Goal: Information Seeking & Learning: Find specific page/section

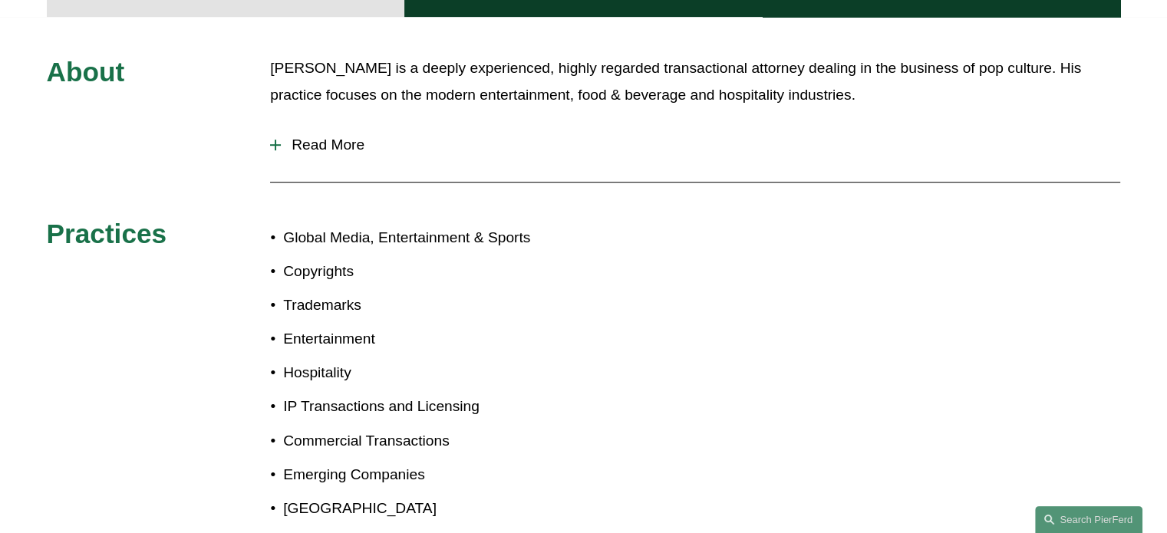
scroll to position [648, 0]
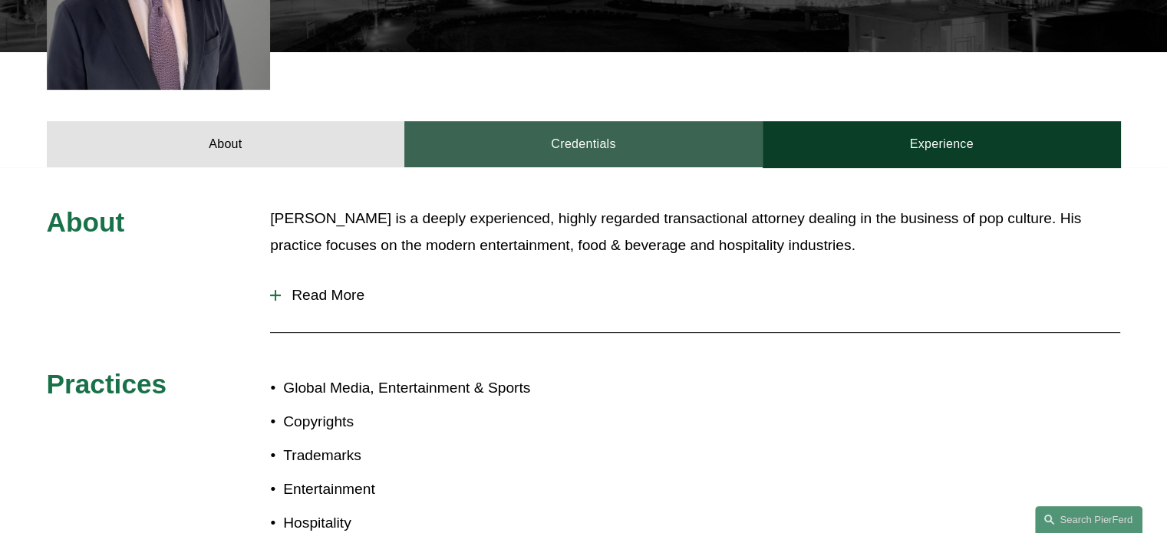
click at [516, 122] on link "Credentials" at bounding box center [583, 144] width 358 height 46
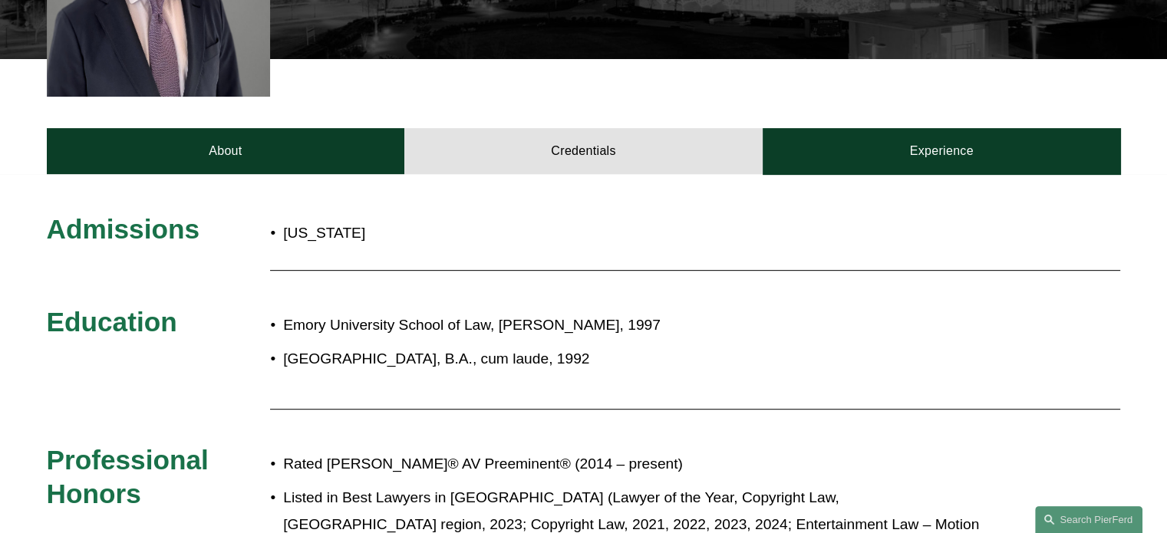
scroll to position [632, 0]
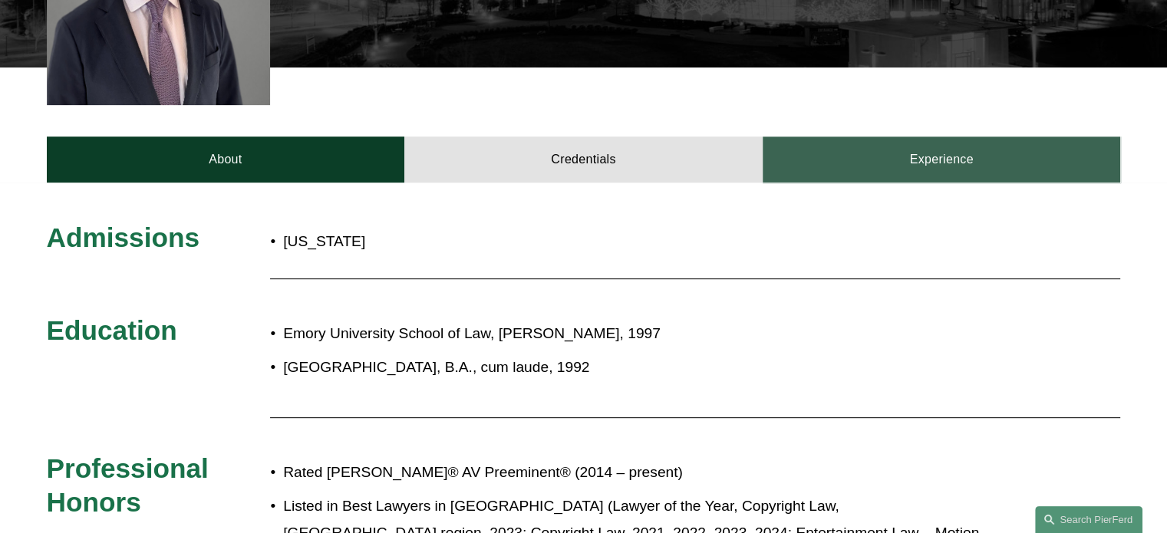
click at [864, 140] on link "Experience" at bounding box center [942, 160] width 358 height 46
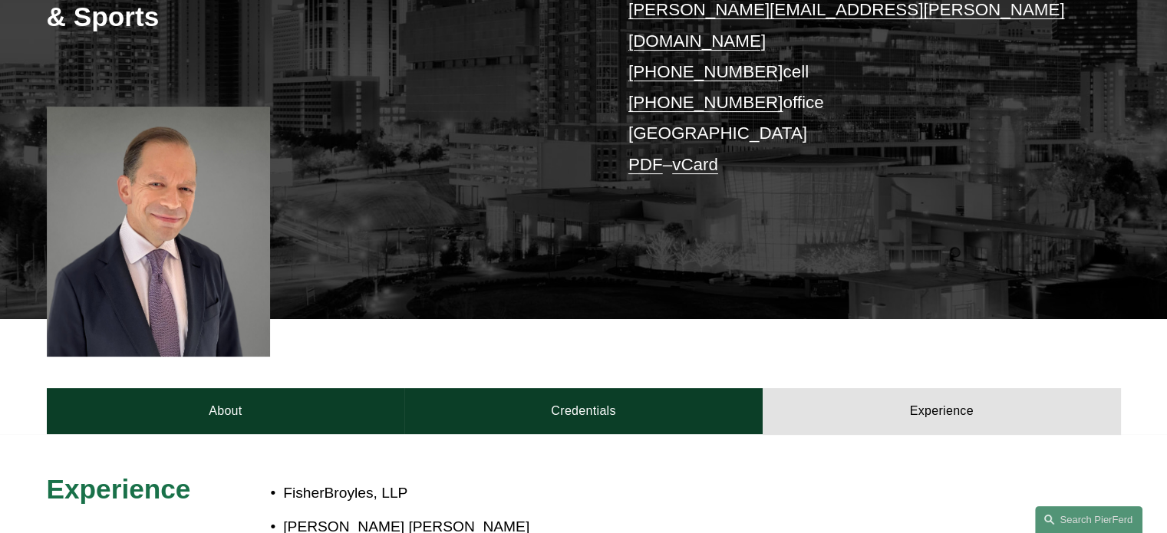
scroll to position [381, 0]
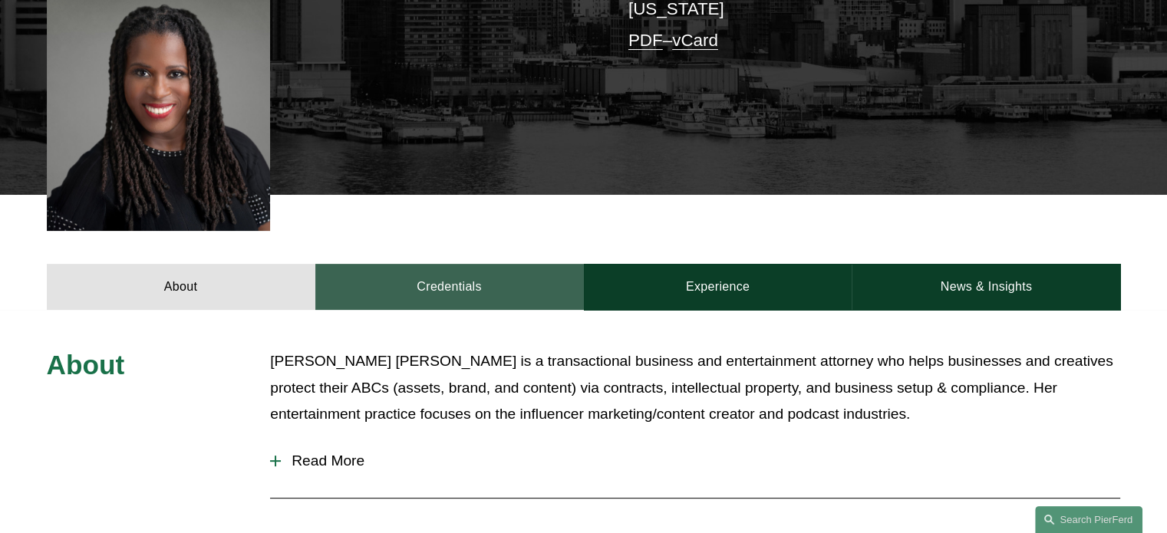
scroll to position [376, 0]
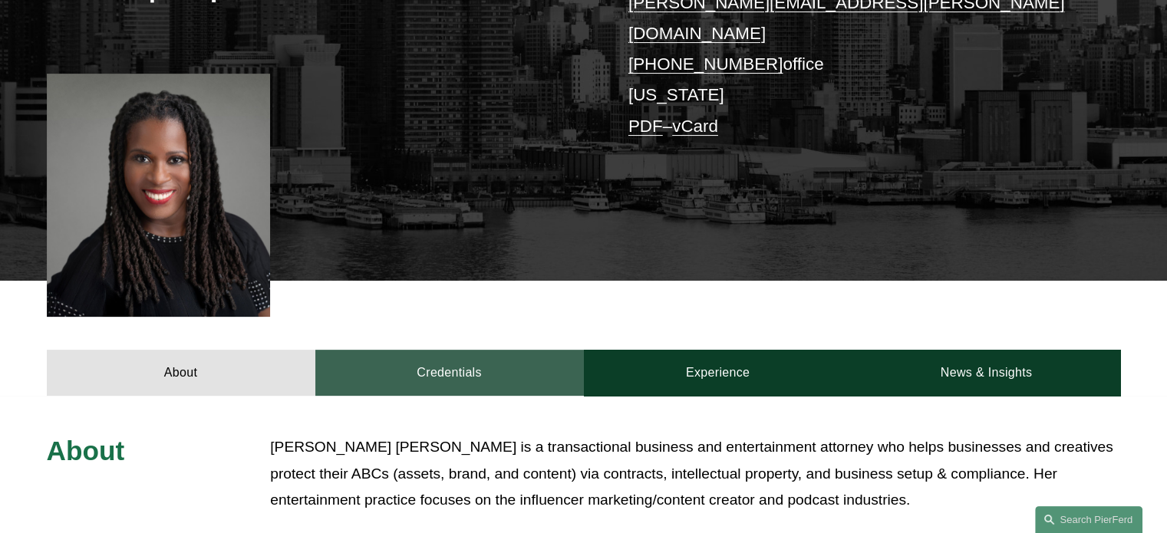
click at [468, 350] on link "Credentials" at bounding box center [449, 373] width 269 height 46
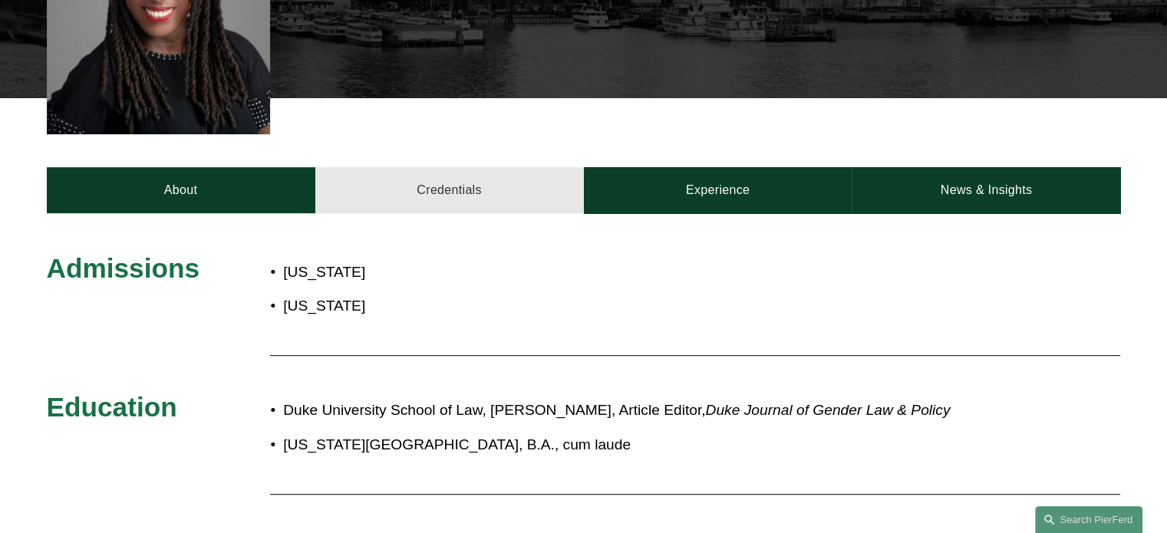
scroll to position [524, 0]
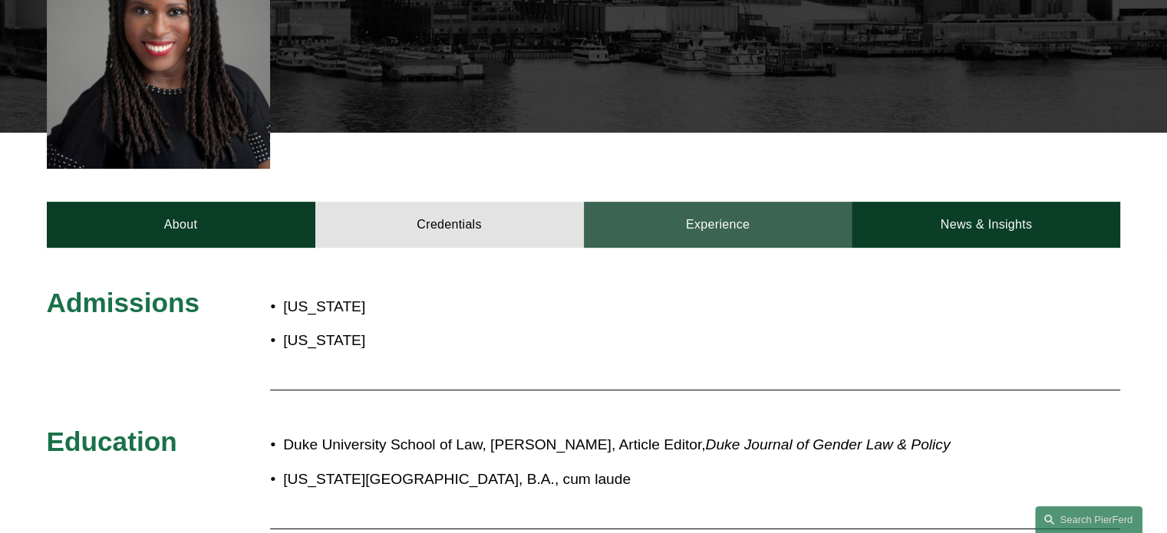
click at [705, 202] on link "Experience" at bounding box center [718, 225] width 269 height 46
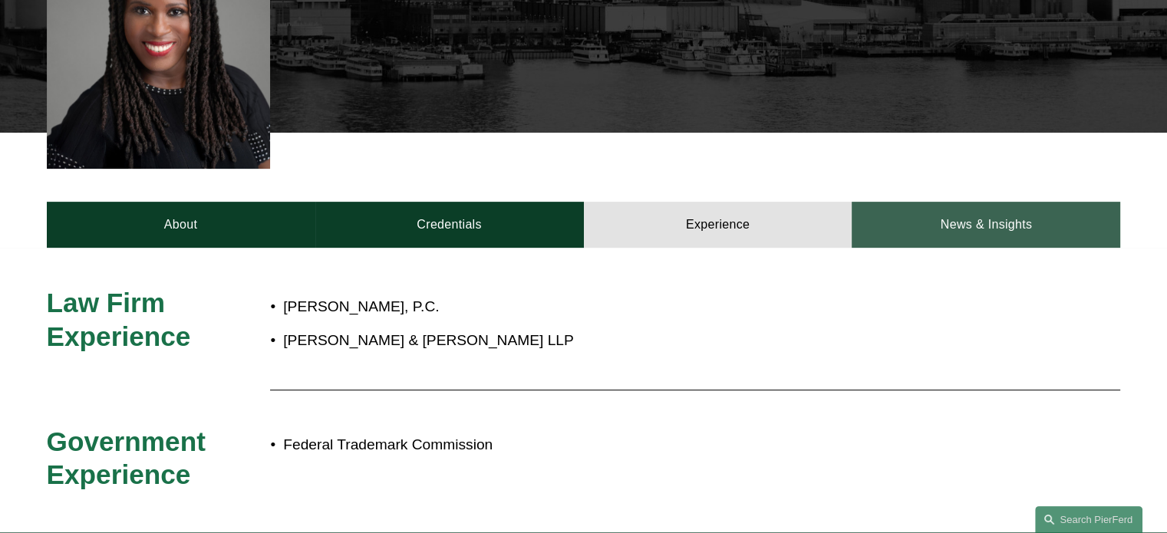
click at [895, 202] on link "News & Insights" at bounding box center [986, 225] width 269 height 46
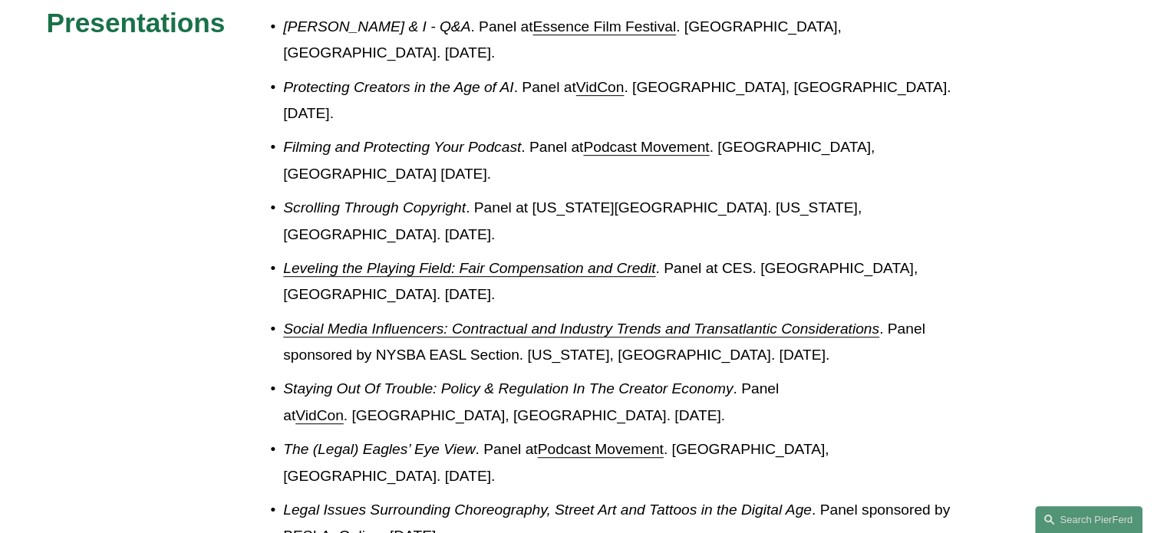
scroll to position [810, 0]
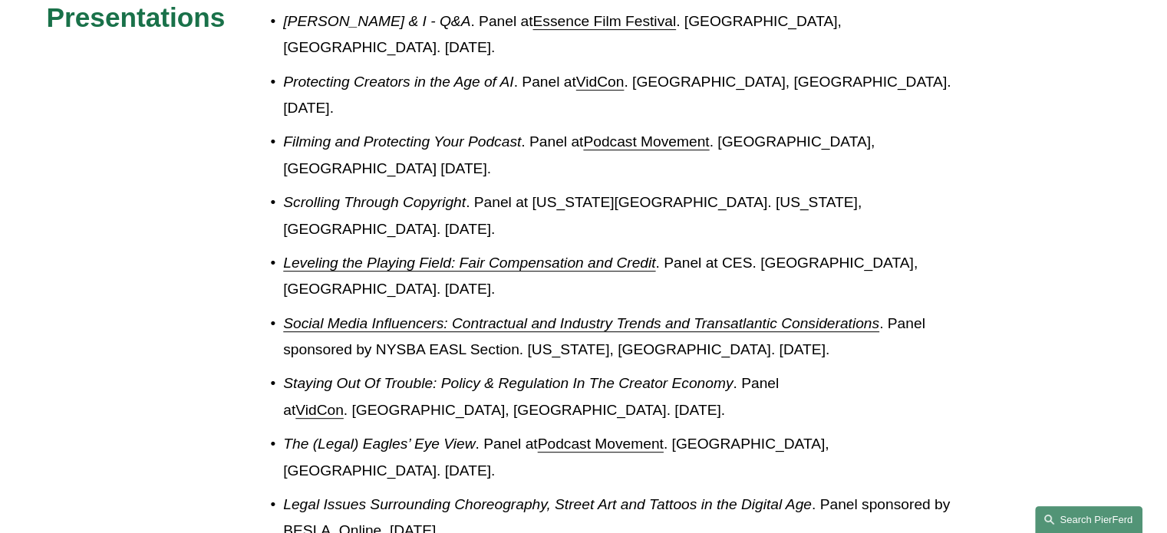
click at [1063, 515] on link "Search this site" at bounding box center [1088, 519] width 107 height 27
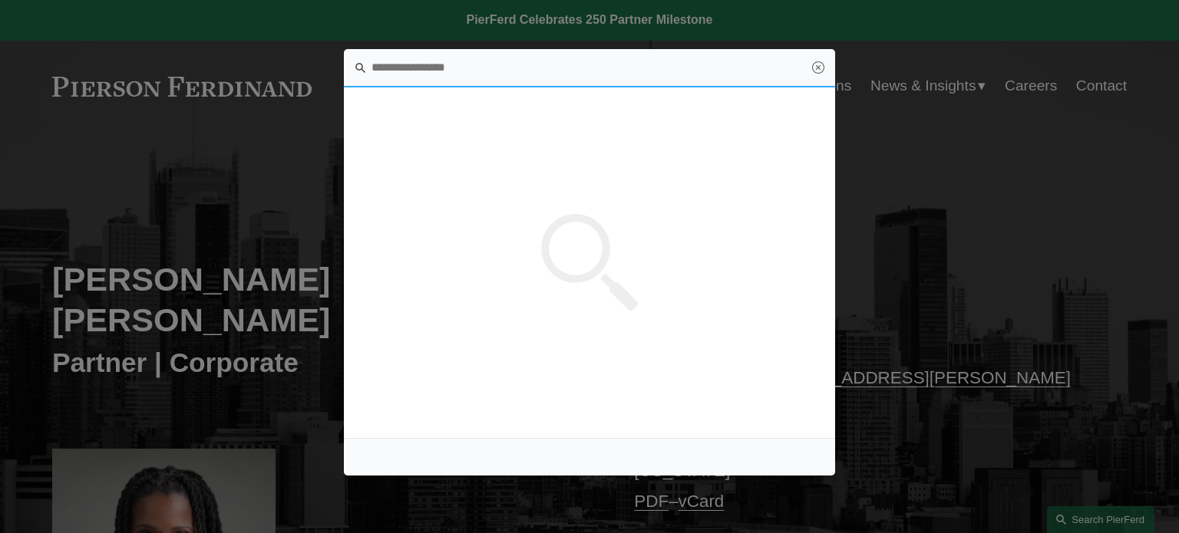
scroll to position [0, 0]
type input "*"
type input "****"
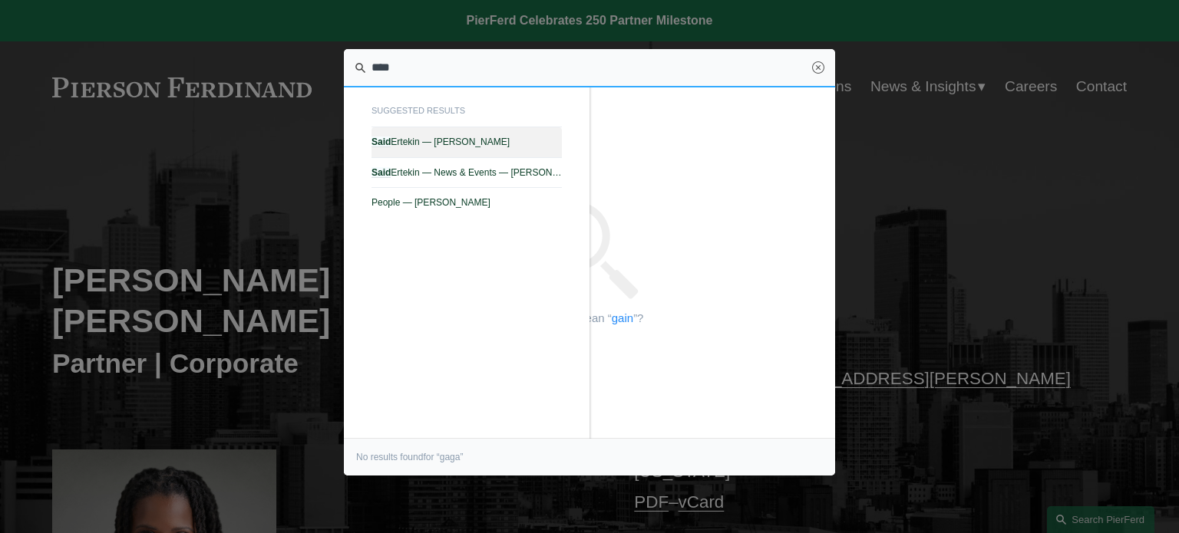
click at [473, 156] on link "Said Ertekin — Pierson Ferdinand LLP" at bounding box center [466, 142] width 190 height 30
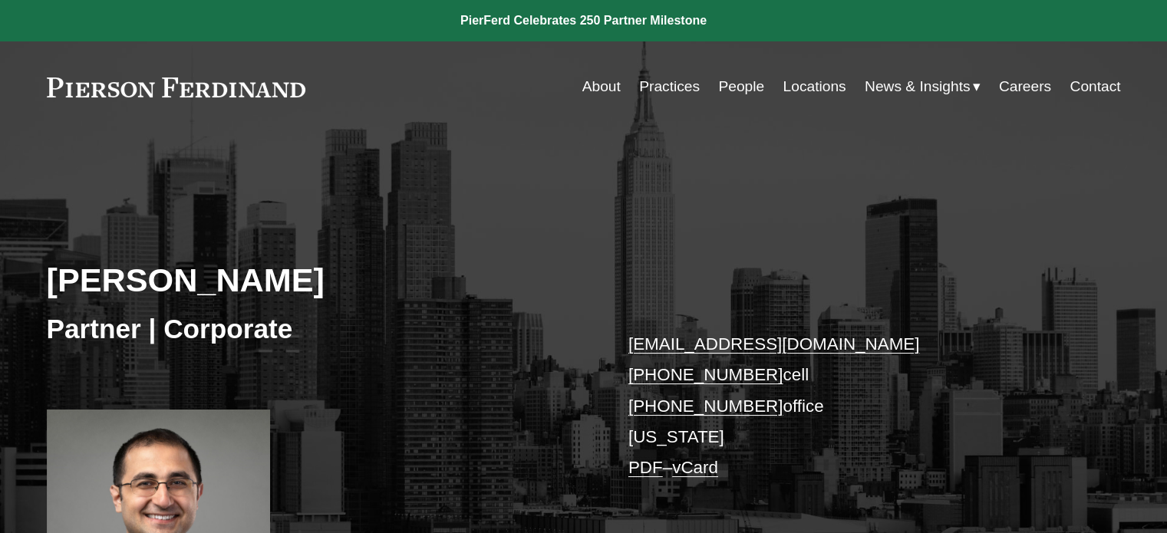
scroll to position [376, 0]
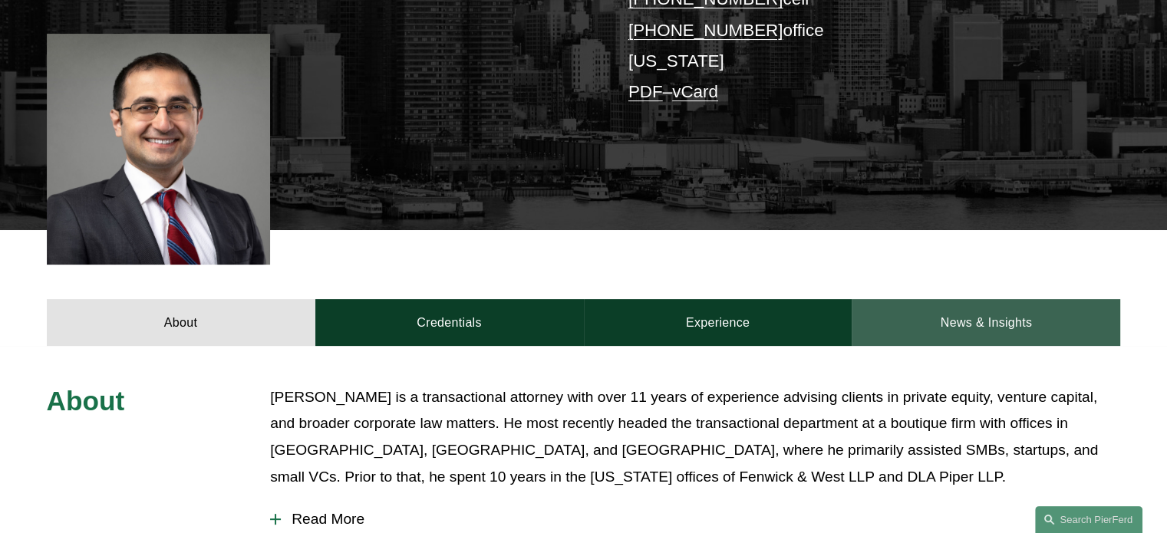
click at [944, 324] on link "News & Insights" at bounding box center [986, 322] width 269 height 46
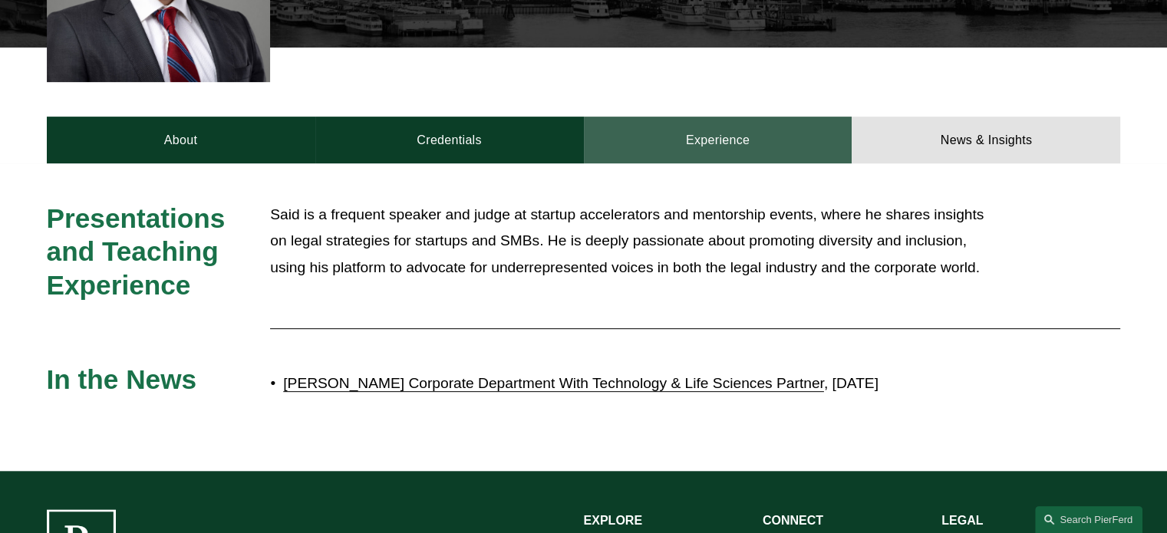
scroll to position [569, 0]
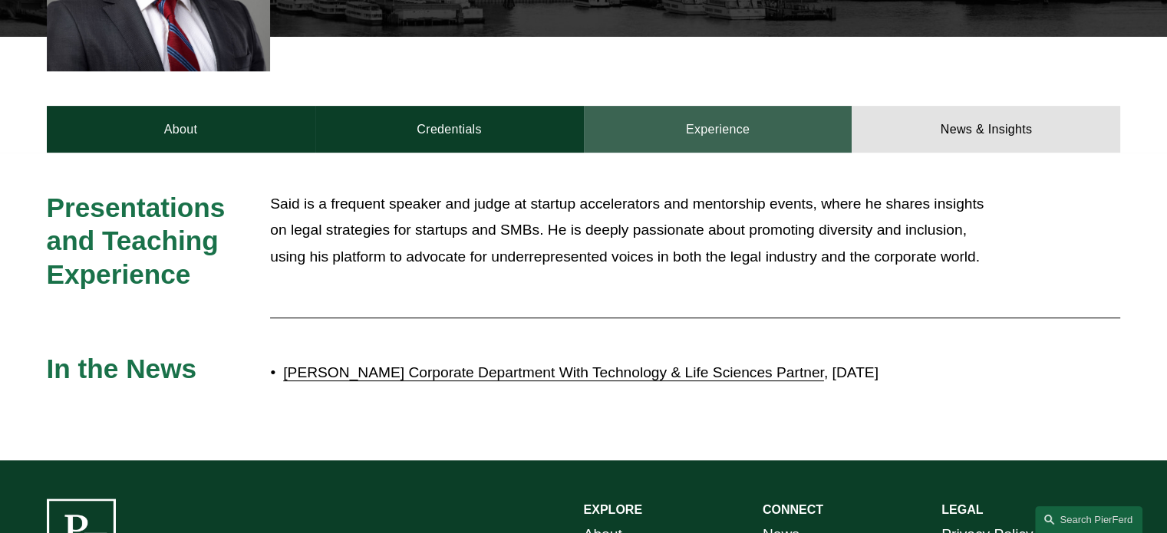
click at [707, 137] on link "Experience" at bounding box center [718, 129] width 269 height 46
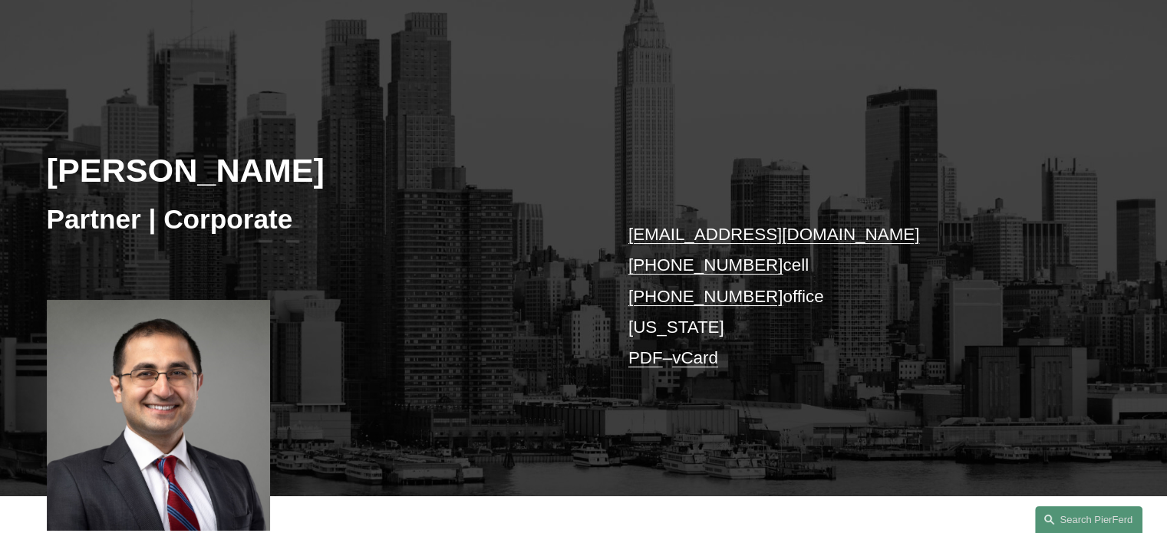
scroll to position [216, 0]
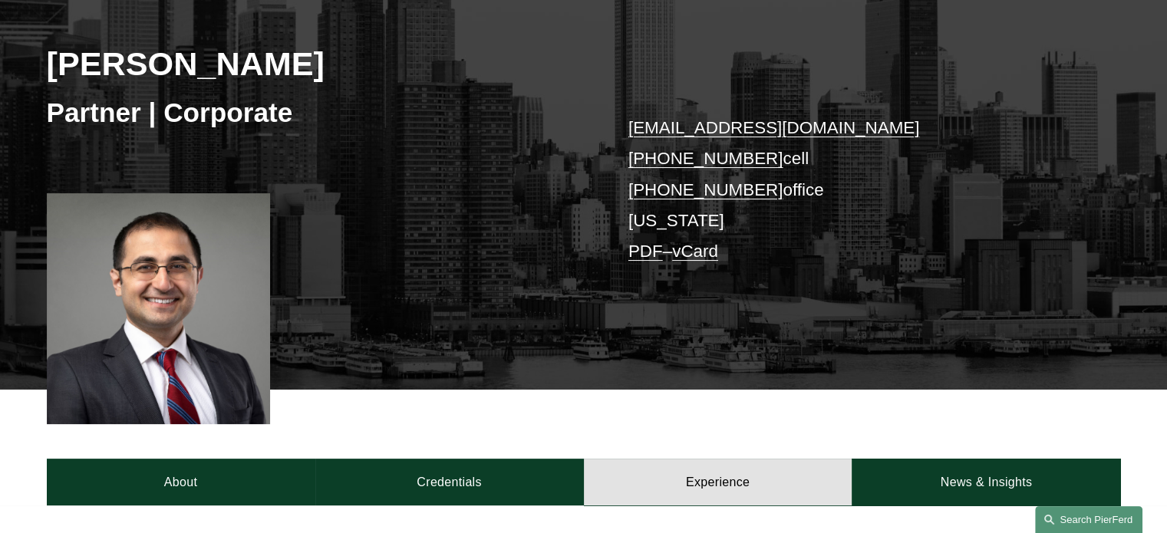
click at [1056, 509] on link "Search this site" at bounding box center [1088, 519] width 107 height 27
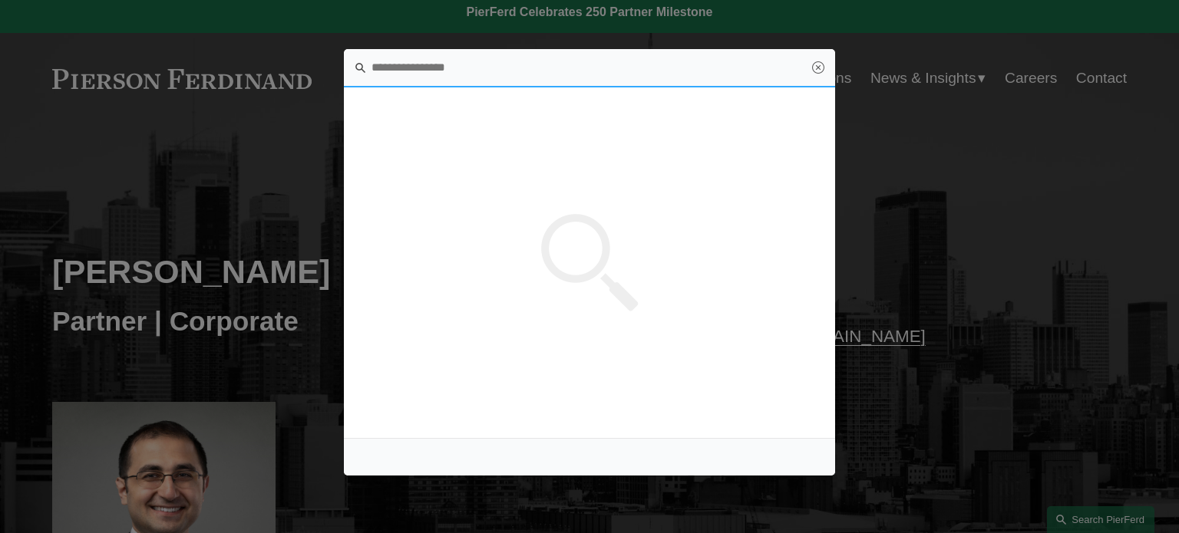
scroll to position [0, 0]
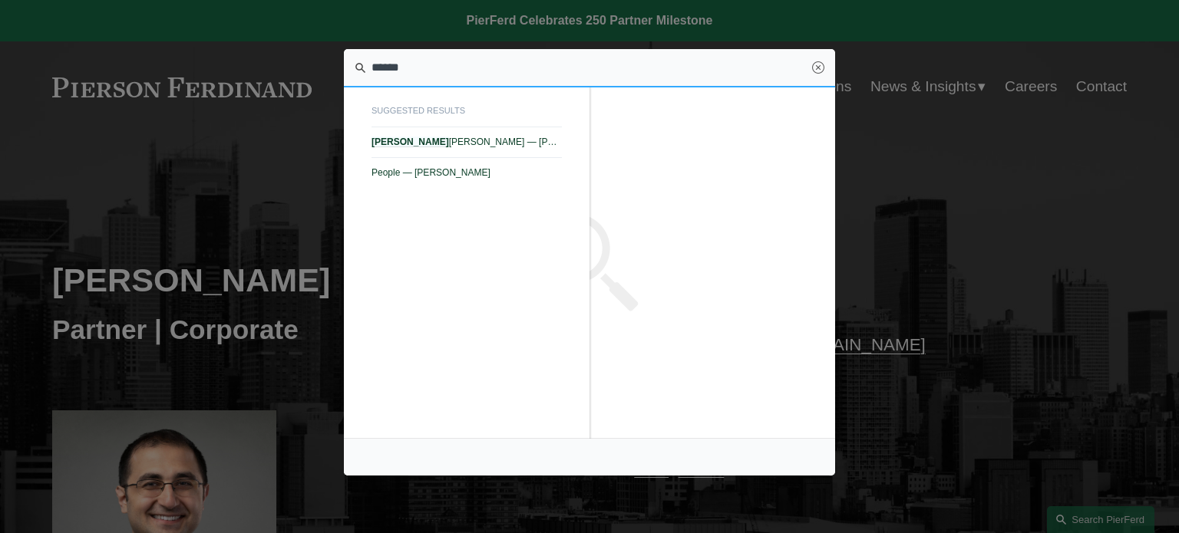
type input "*******"
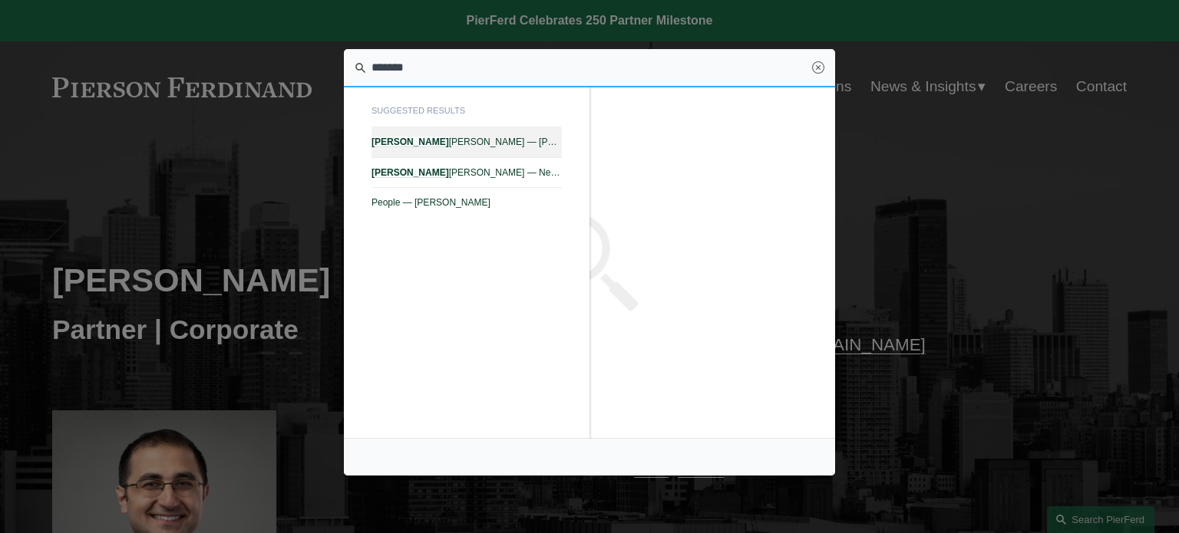
click at [467, 131] on link "Merlyne Jean-Louis — Pierson Ferdinand LLP" at bounding box center [466, 142] width 190 height 30
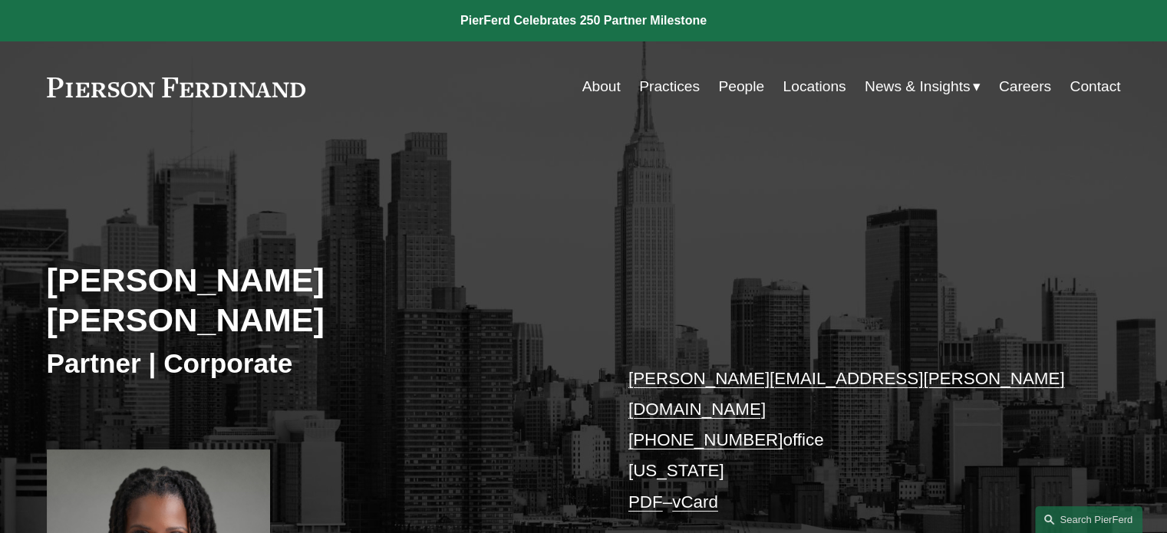
scroll to position [315, 0]
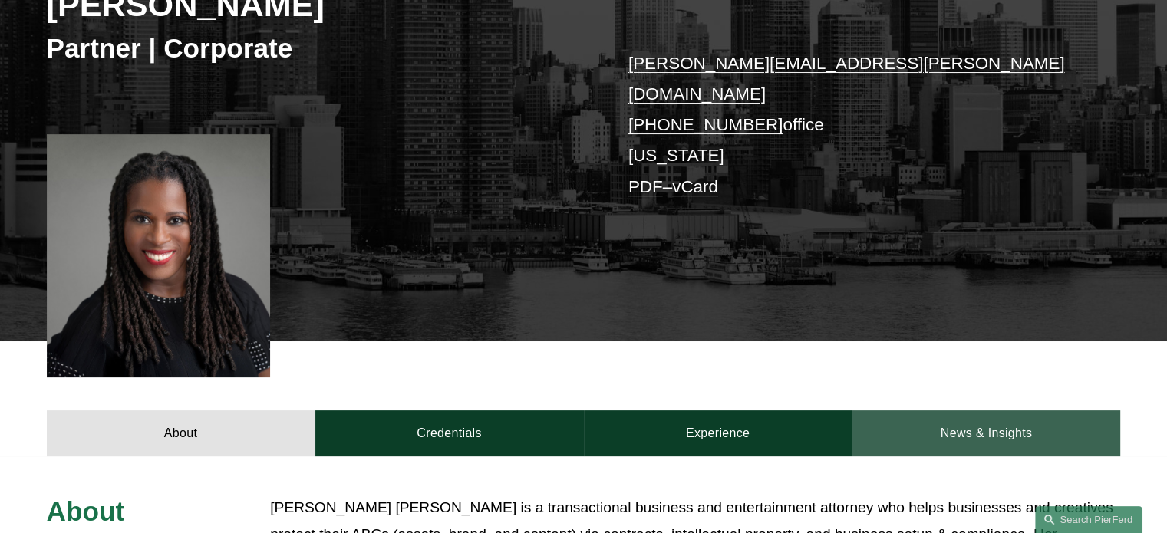
click at [922, 411] on link "News & Insights" at bounding box center [986, 434] width 269 height 46
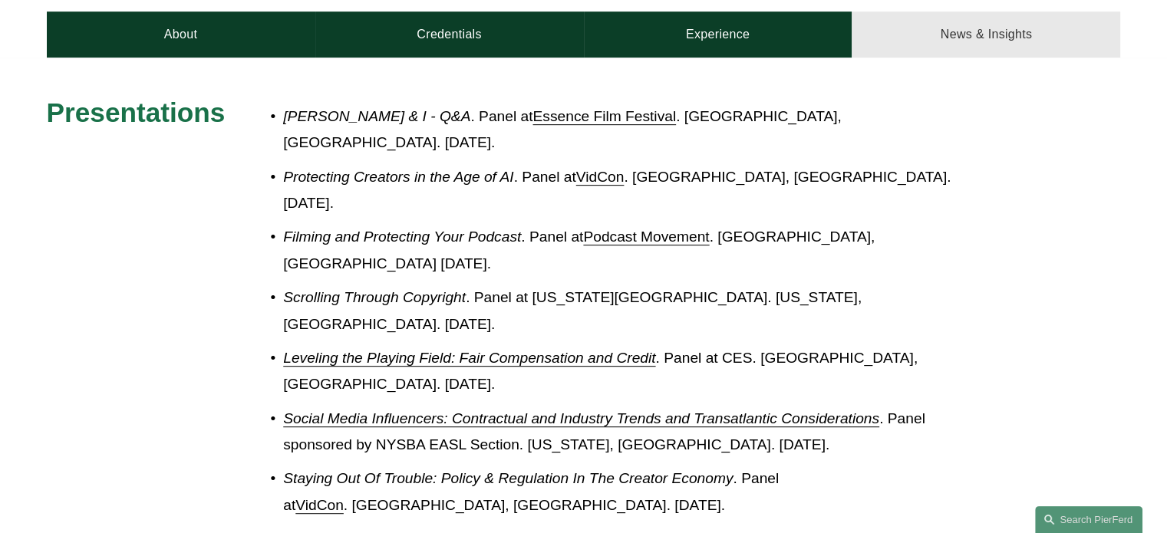
scroll to position [712, 0]
